Goal: Transaction & Acquisition: Subscribe to service/newsletter

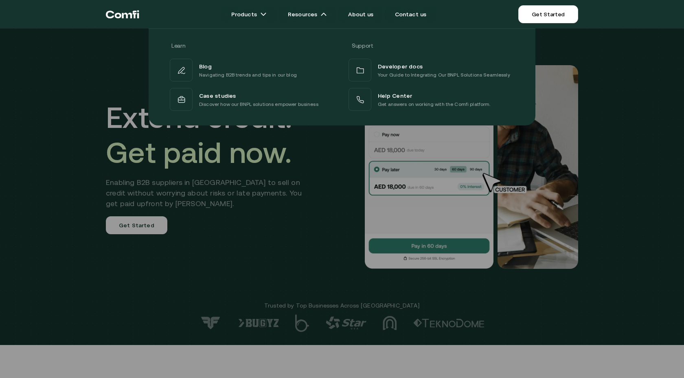
click at [269, 216] on div at bounding box center [342, 217] width 684 height 378
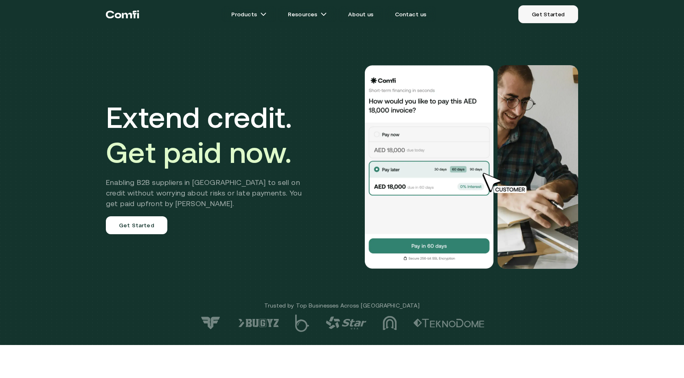
click at [534, 18] on link "Get Started" at bounding box center [548, 14] width 60 height 18
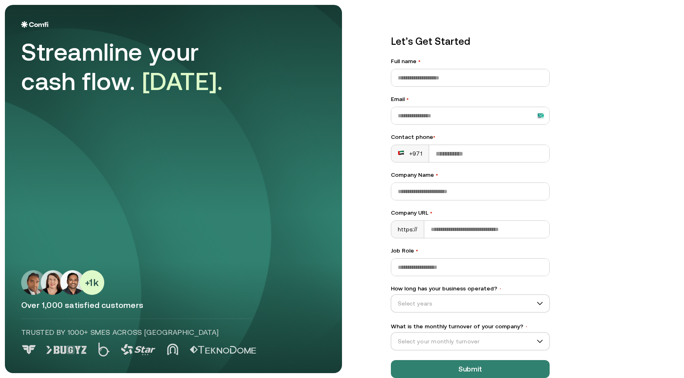
scroll to position [16, 0]
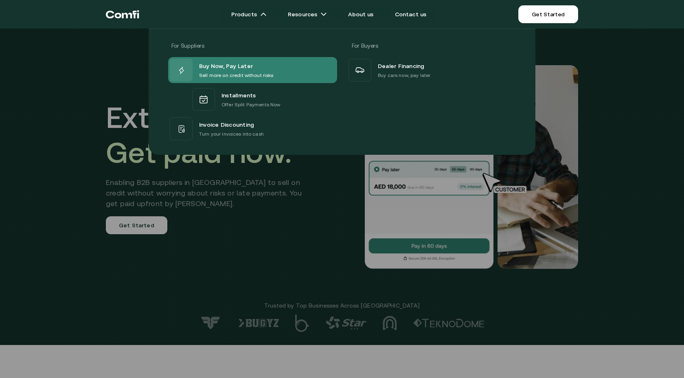
click at [223, 66] on span "Buy Now, Pay Later" at bounding box center [226, 66] width 54 height 11
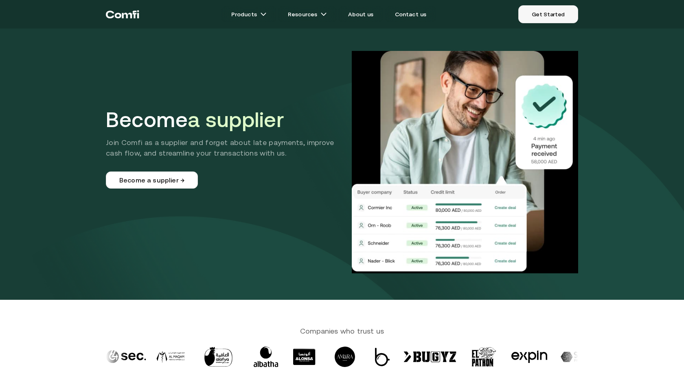
click at [536, 15] on link "Get Started" at bounding box center [548, 14] width 60 height 18
